Goal: Information Seeking & Learning: Learn about a topic

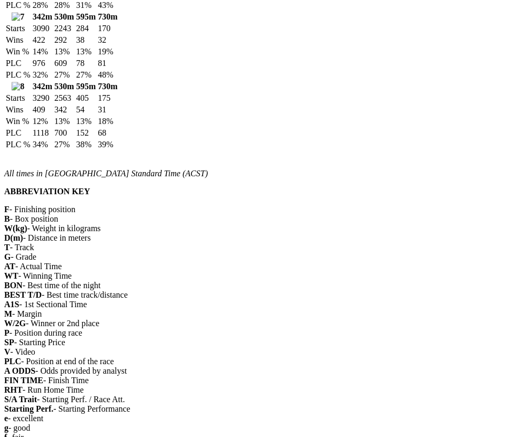
scroll to position [1434, 0]
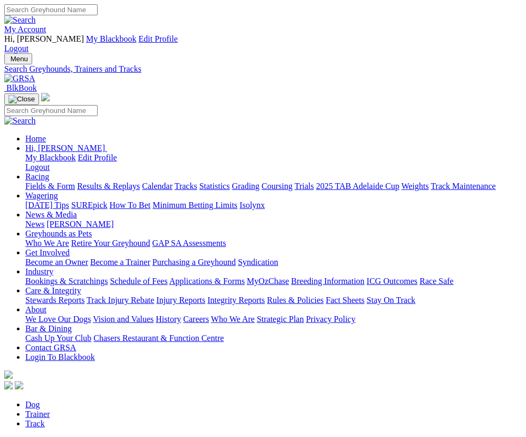
select select "albion-park"
select select "ballarat"
select select "bathurst"
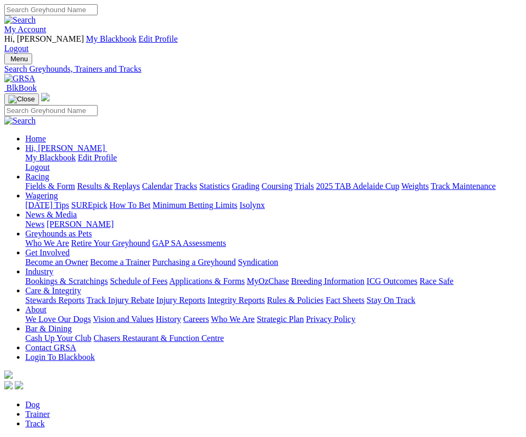
select select "bendigo"
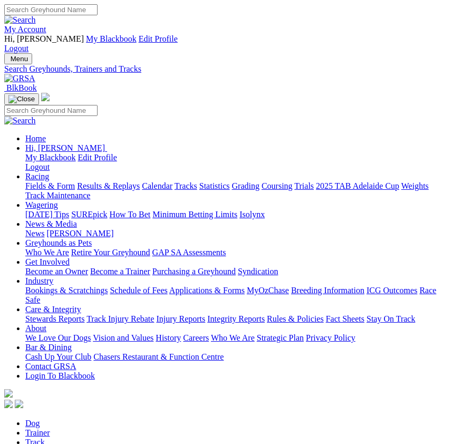
select select "broken-hill"
select select "bulli"
select select "bundaberg"
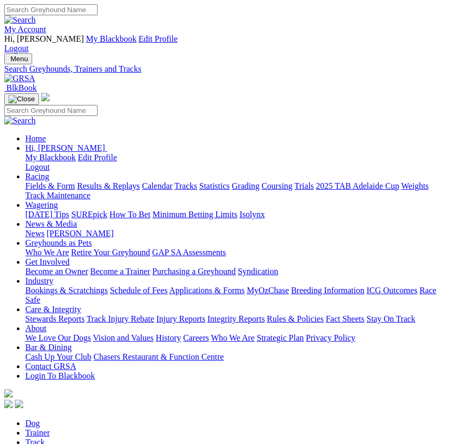
select select "cannington"
select select "capalaba"
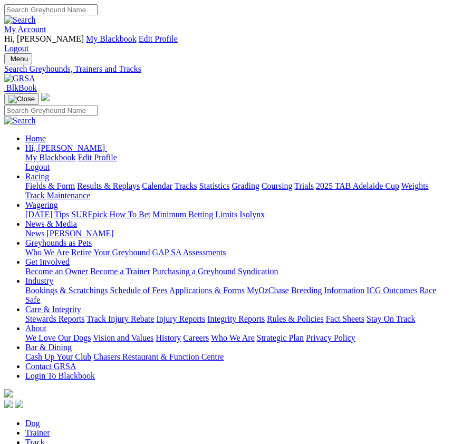
select select "casino"
select select "cranbourne"
select select "dapto"
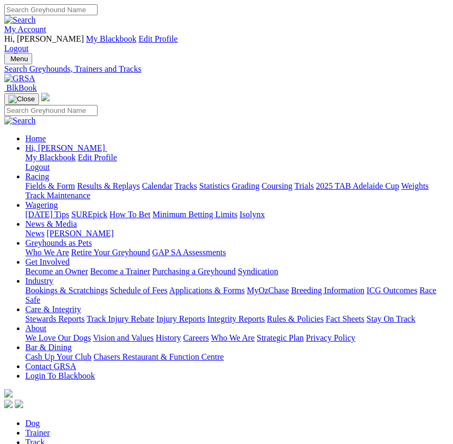
select select "darwin"
select select "ladbrokes-q-straight"
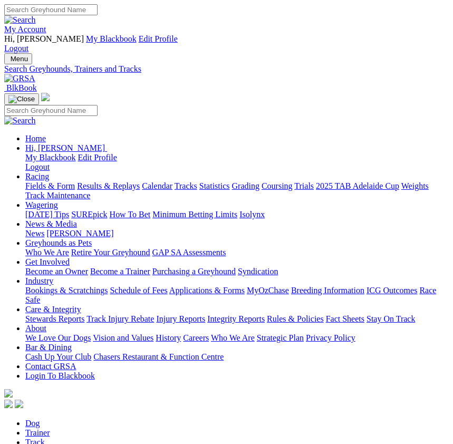
select select "ladbrokes-q1-lakeside"
select select "ladbrokes-q2-parklands"
select select "sandown"
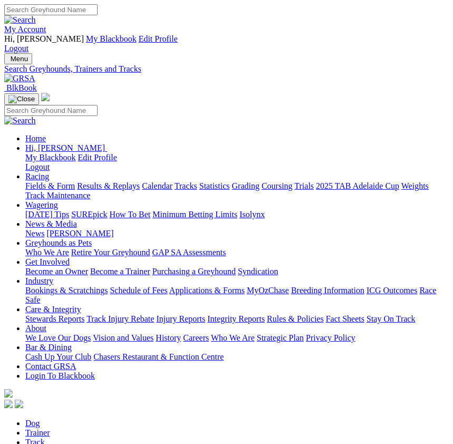
select select "sandown"
